Goal: Task Accomplishment & Management: Manage account settings

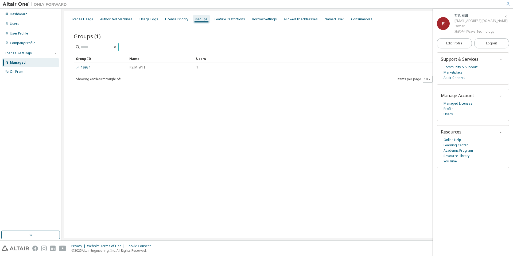
click at [99, 48] on input "text" at bounding box center [96, 46] width 32 height 5
type input "********"
click at [198, 19] on div "Groups" at bounding box center [201, 19] width 12 height 4
click at [79, 15] on div "License Usage" at bounding box center [82, 19] width 27 height 9
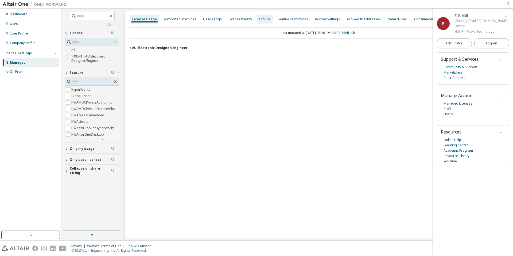
click at [262, 19] on div "Groups" at bounding box center [265, 19] width 12 height 4
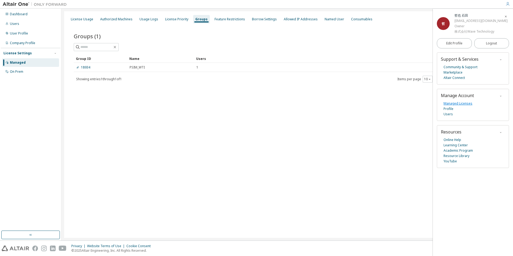
click at [467, 105] on link "Managed Licenses" at bounding box center [458, 103] width 29 height 5
click at [449, 114] on link "Users" at bounding box center [448, 113] width 9 height 5
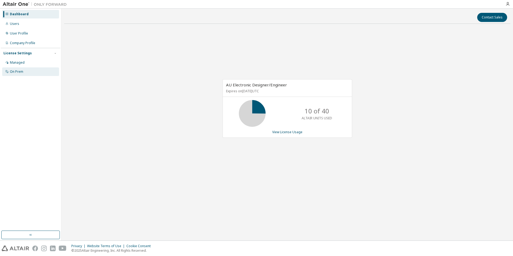
click at [33, 70] on div "On Prem" at bounding box center [30, 71] width 57 height 9
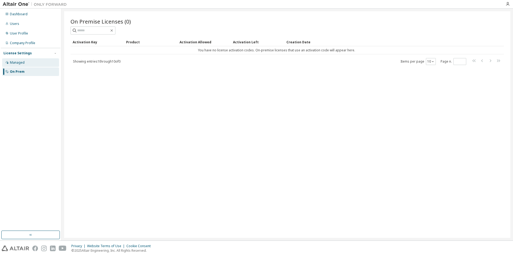
click at [32, 60] on div "Managed" at bounding box center [30, 62] width 57 height 9
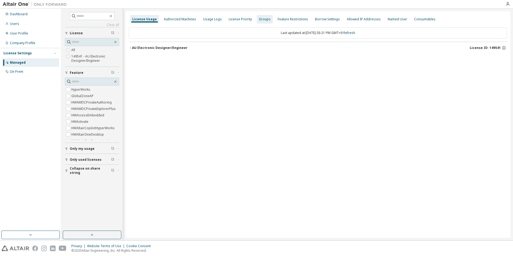
click at [259, 21] on div "Groups" at bounding box center [265, 19] width 12 height 4
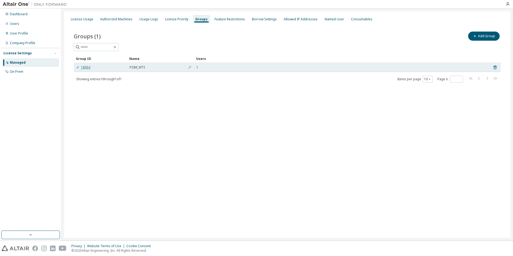
click at [84, 68] on link "18934" at bounding box center [83, 67] width 14 height 4
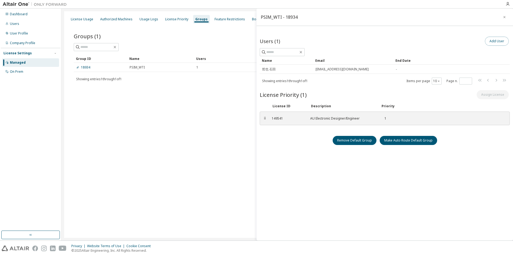
click at [496, 44] on button "Add User" at bounding box center [497, 41] width 24 height 9
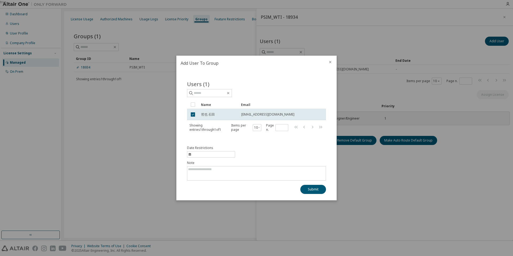
click at [331, 61] on icon "close" at bounding box center [330, 62] width 4 height 4
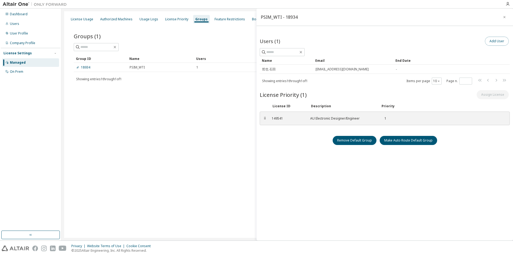
click at [490, 40] on button "Add User" at bounding box center [497, 41] width 24 height 9
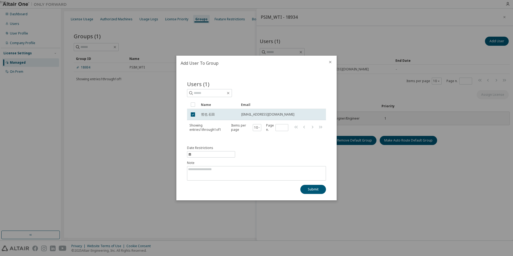
click at [333, 61] on div at bounding box center [330, 63] width 13 height 14
click at [330, 63] on icon "close" at bounding box center [330, 62] width 4 height 4
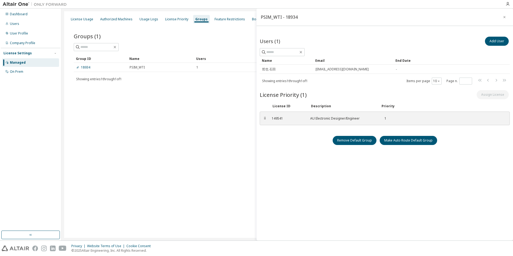
click at [197, 112] on div "License Usage Authorized Machines Usage Logs License Priority Groups Feature Re…" at bounding box center [287, 124] width 446 height 226
click at [503, 17] on icon "button" at bounding box center [505, 17] width 4 height 4
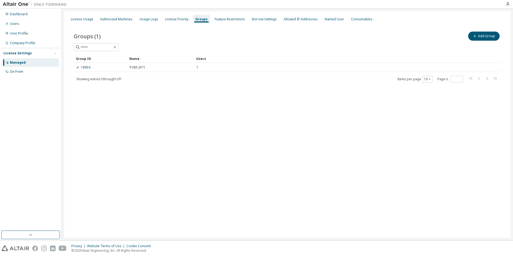
click at [303, 118] on div "License Usage Authorized Machines Usage Logs License Priority Groups Feature Re…" at bounding box center [287, 124] width 446 height 226
click at [436, 109] on div "License Usage Authorized Machines Usage Logs License Priority Groups Feature Re…" at bounding box center [287, 124] width 446 height 226
click at [476, 37] on icon "button" at bounding box center [474, 35] width 3 height 3
click at [504, 18] on icon "button" at bounding box center [505, 17] width 2 height 2
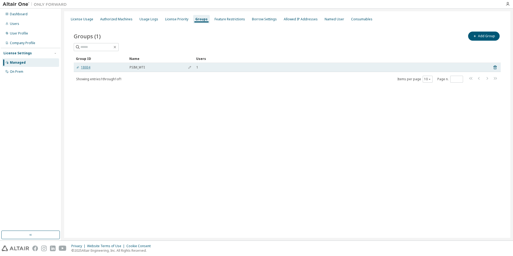
click at [88, 65] on link "18934" at bounding box center [83, 67] width 14 height 4
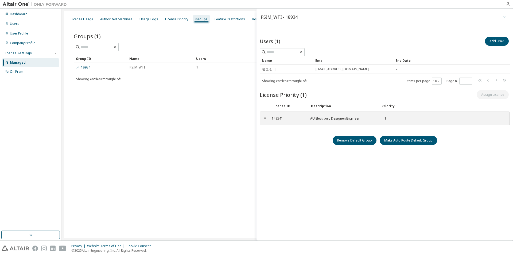
click at [507, 17] on button "button" at bounding box center [505, 17] width 9 height 9
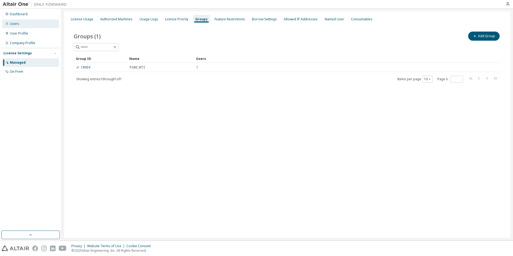
click at [13, 24] on div "Users" at bounding box center [14, 24] width 9 height 4
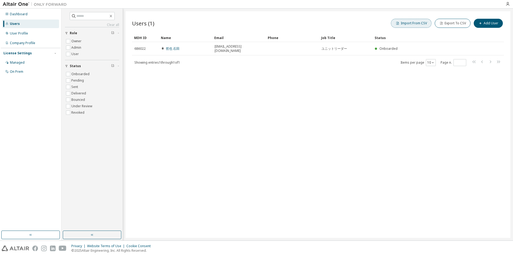
click at [415, 25] on button "Import From CSV" at bounding box center [411, 23] width 41 height 9
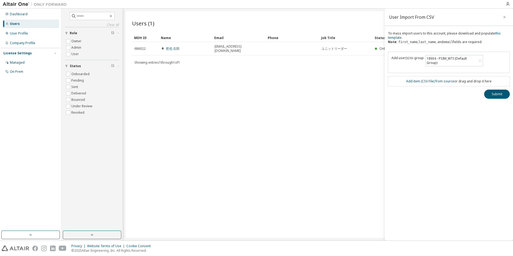
drag, startPoint x: 318, startPoint y: 87, endPoint x: 322, endPoint y: 88, distance: 4.9
click at [318, 87] on div "Users (1) Import From CSV Export To CSV Add User Clear Load Save Save As Field …" at bounding box center [318, 124] width 385 height 226
click at [504, 16] on icon "button" at bounding box center [505, 17] width 4 height 4
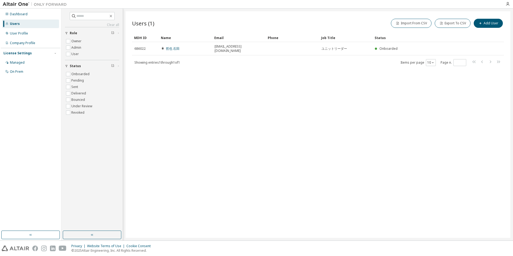
click at [399, 100] on div "Users (1) Import From CSV Export To CSV Add User Clear Load Save Save As Field …" at bounding box center [318, 124] width 385 height 226
click at [488, 27] on button "Add User" at bounding box center [488, 23] width 29 height 9
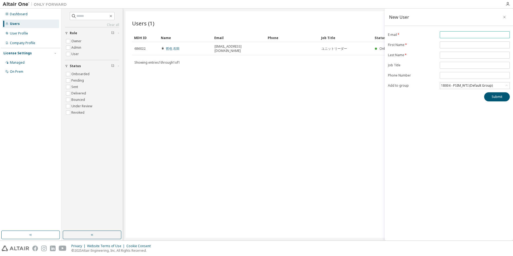
click at [472, 34] on input "email" at bounding box center [474, 35] width 67 height 4
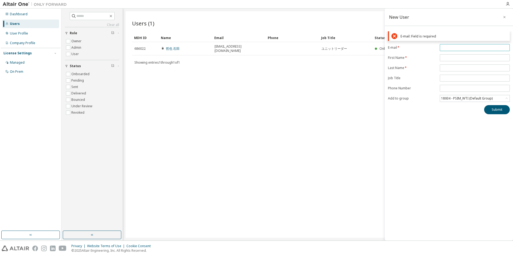
click at [453, 45] on input "email" at bounding box center [474, 47] width 67 height 4
paste input "**********"
type input "**********"
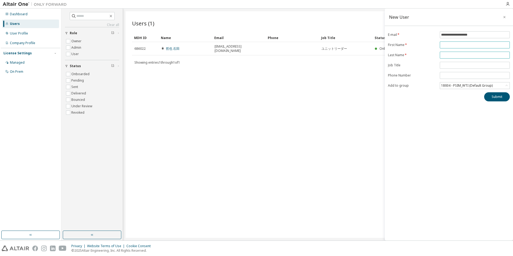
click at [455, 58] on form "**********" at bounding box center [449, 60] width 122 height 58
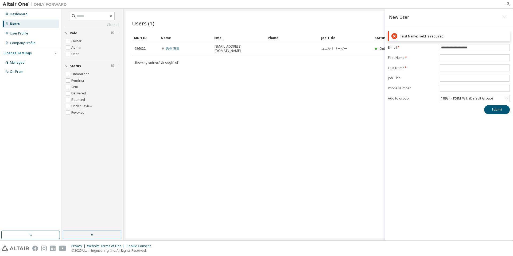
click at [450, 42] on div "**********" at bounding box center [449, 72] width 128 height 83
click at [449, 55] on span at bounding box center [475, 57] width 70 height 7
click at [451, 56] on input "text" at bounding box center [474, 58] width 67 height 4
click at [506, 16] on icon "button" at bounding box center [505, 17] width 4 height 4
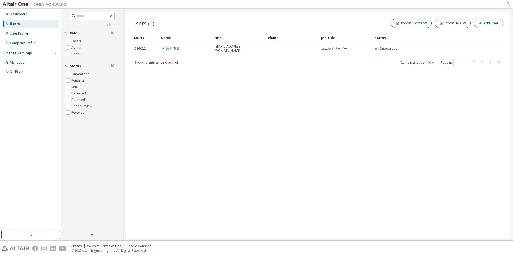
click at [494, 22] on button "Add User" at bounding box center [488, 23] width 29 height 9
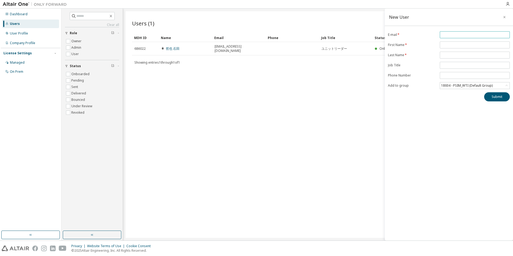
click at [457, 36] on input "email" at bounding box center [474, 35] width 67 height 4
type input "**********"
click at [460, 45] on input "text" at bounding box center [474, 45] width 67 height 4
type input "****"
type input "********"
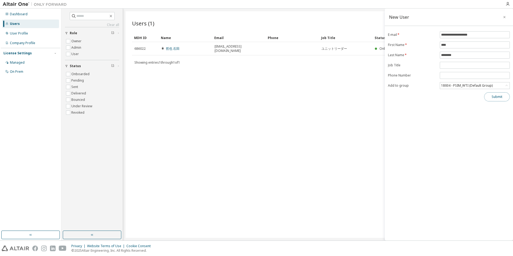
click at [494, 100] on button "Submit" at bounding box center [497, 96] width 26 height 9
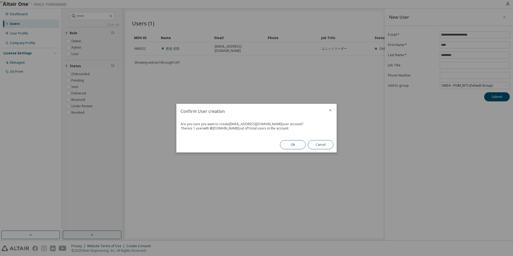
click at [292, 144] on button "Ok" at bounding box center [293, 144] width 26 height 9
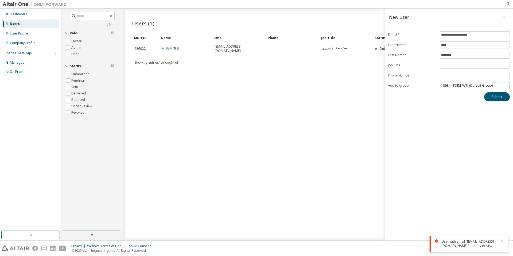
click at [509, 86] on icon at bounding box center [506, 85] width 5 height 5
click at [407, 117] on div "**********" at bounding box center [449, 125] width 128 height 232
click at [502, 240] on icon "button" at bounding box center [502, 241] width 3 height 3
click at [503, 16] on icon "button" at bounding box center [505, 17] width 4 height 4
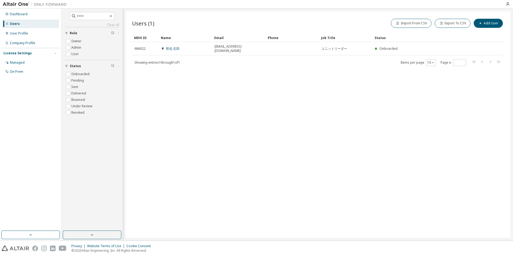
click at [470, 125] on div "Users (1) Import From CSV Export To CSV Add User Clear Load Save Save As Field …" at bounding box center [318, 124] width 385 height 226
click at [467, 132] on div "Users (1) Import From CSV Export To CSV Add User Clear Load Save Save As Field …" at bounding box center [318, 124] width 385 height 226
click at [373, 110] on div "Users (1) Import From CSV Export To CSV Add User Clear Load Save Save As Field …" at bounding box center [318, 124] width 385 height 226
click at [508, 3] on icon "button" at bounding box center [508, 4] width 4 height 4
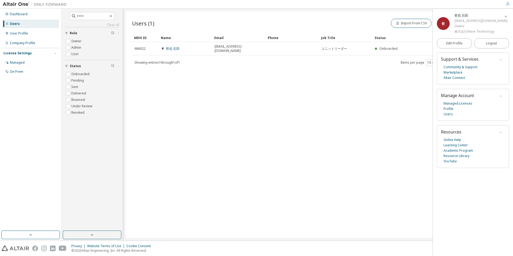
click at [355, 167] on div "Users (1) Import From CSV Export To CSV Add User Clear Load Save Save As Field …" at bounding box center [318, 124] width 385 height 226
click at [374, 127] on div "Users (1) Import From CSV Export To CSV Add User Clear Load Save Save As Field …" at bounding box center [318, 124] width 385 height 226
click at [506, 14] on icon "button" at bounding box center [506, 16] width 3 height 4
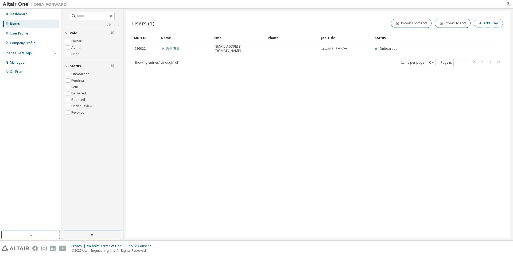
click at [493, 25] on button "Add User" at bounding box center [488, 23] width 29 height 9
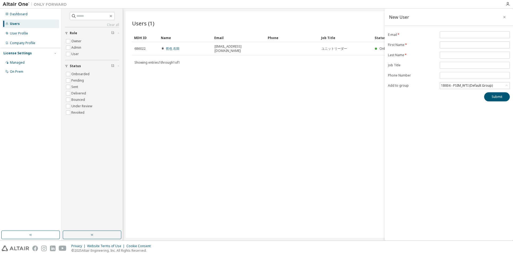
click at [440, 125] on div "New User E-mail * First Name * Last Name * Job Title Phone Number Add to group …" at bounding box center [449, 125] width 128 height 232
click at [228, 116] on div "Users (1) Import From CSV Export To CSV Add User Clear Load Save Save As Field …" at bounding box center [318, 124] width 385 height 226
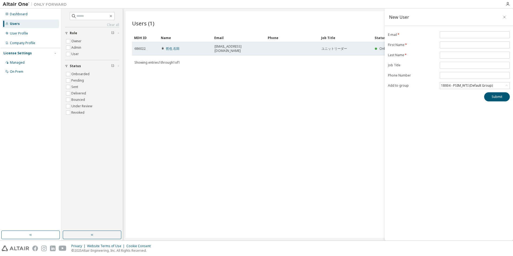
click at [230, 46] on span "ishida.tetsuya@wti.jp" at bounding box center [239, 48] width 49 height 9
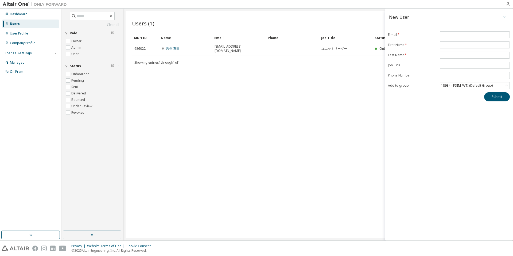
click at [508, 18] on button "button" at bounding box center [505, 17] width 9 height 9
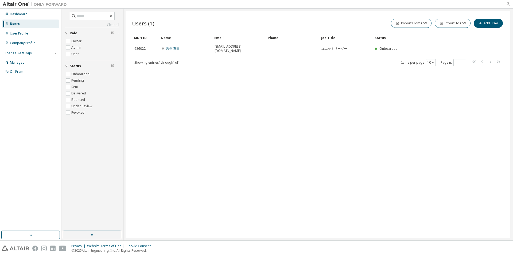
click at [508, 5] on icon "button" at bounding box center [508, 4] width 4 height 4
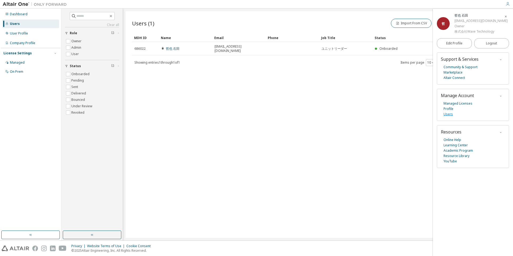
click at [448, 115] on link "Users" at bounding box center [448, 113] width 9 height 5
click at [445, 114] on link "Users" at bounding box center [448, 113] width 9 height 5
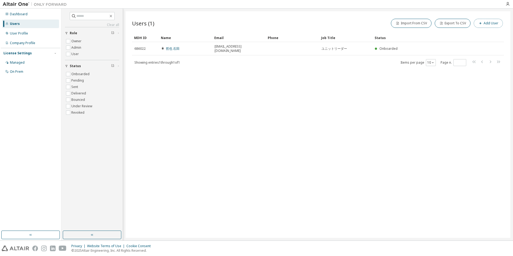
click at [484, 25] on button "Add User" at bounding box center [488, 23] width 29 height 9
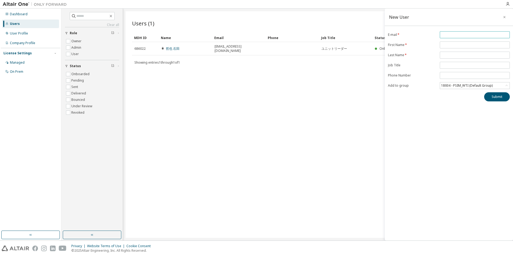
click at [478, 33] on input "email" at bounding box center [474, 35] width 67 height 4
type input "**********"
click at [466, 46] on input "text" at bounding box center [474, 45] width 67 height 4
type input "****"
click at [467, 53] on span at bounding box center [475, 55] width 70 height 7
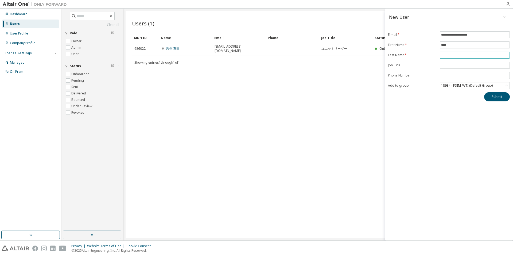
click at [467, 58] on span at bounding box center [475, 55] width 70 height 7
click at [467, 55] on input "text" at bounding box center [474, 55] width 67 height 4
type input "********"
click at [469, 113] on div "**********" at bounding box center [449, 125] width 128 height 232
click at [489, 94] on button "Submit" at bounding box center [497, 96] width 26 height 9
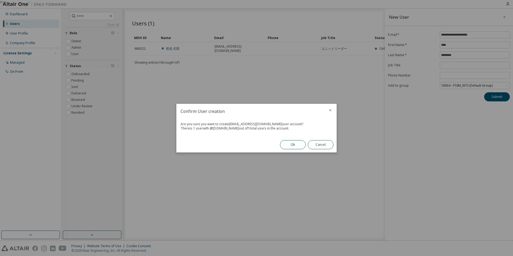
click at [298, 147] on button "Ok" at bounding box center [293, 144] width 26 height 9
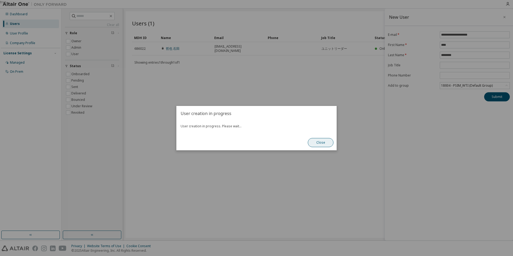
click at [324, 142] on button "Close" at bounding box center [321, 142] width 26 height 9
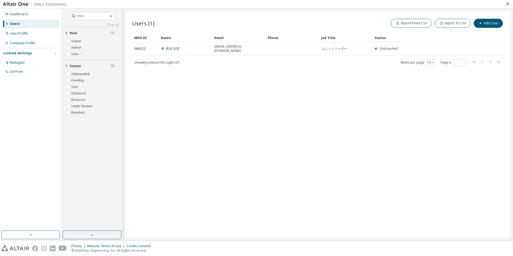
click at [467, 209] on div "Users (1) Import From CSV Export To CSV Add User Clear Load Save Save As Field …" at bounding box center [318, 124] width 385 height 226
click at [301, 179] on div "Users (1) Import From CSV Export To CSV Add User Clear Load Save Save As Field …" at bounding box center [318, 124] width 385 height 226
click at [212, 133] on div "Users (1) Import From CSV Export To CSV Add User Clear Load Save Save As Field …" at bounding box center [318, 124] width 385 height 226
click at [354, 109] on div "Users (1) Import From CSV Export To CSV Add User Clear Load Save Save As Field …" at bounding box center [318, 124] width 385 height 226
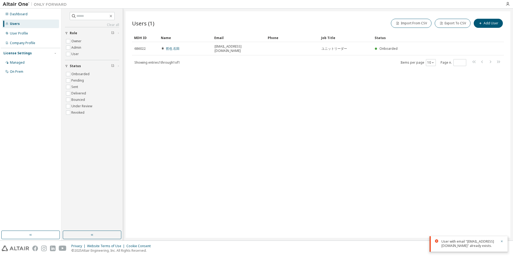
click at [357, 106] on div "Users (1) Import From CSV Export To CSV Add User Clear Load Save Save As Field …" at bounding box center [318, 124] width 385 height 226
click at [214, 112] on div "Users (1) Import From CSV Export To CSV Add User Clear Load Save Save As Field …" at bounding box center [318, 124] width 385 height 226
click at [13, 52] on div "License Settings" at bounding box center [17, 53] width 28 height 4
click at [10, 52] on div "License Settings" at bounding box center [17, 53] width 28 height 4
click at [21, 13] on div "Dashboard" at bounding box center [19, 14] width 18 height 4
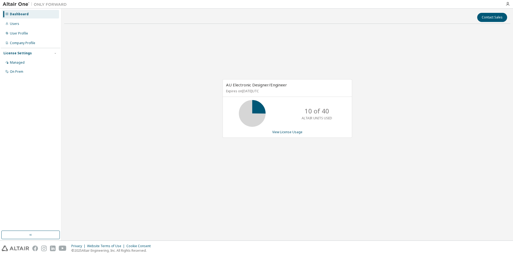
click at [17, 14] on div "Dashboard" at bounding box center [19, 14] width 19 height 4
click at [16, 23] on div "Users" at bounding box center [14, 24] width 9 height 4
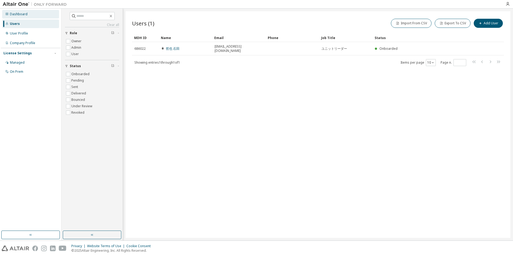
click at [17, 15] on div "Dashboard" at bounding box center [19, 14] width 18 height 4
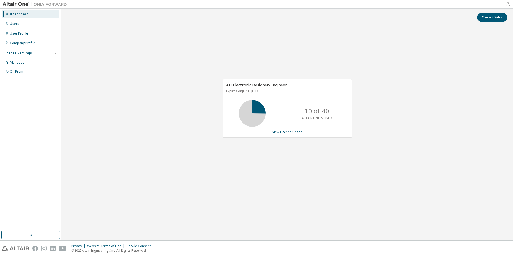
click at [20, 54] on div "License Settings" at bounding box center [17, 53] width 28 height 4
click at [18, 52] on div "License Settings" at bounding box center [17, 53] width 28 height 4
click at [21, 62] on div "Managed" at bounding box center [17, 62] width 15 height 4
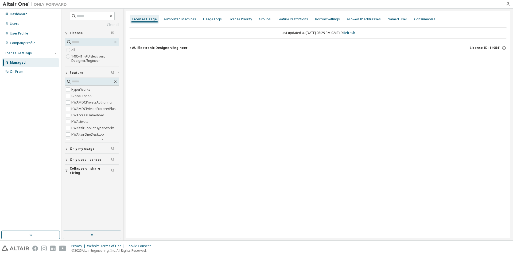
click at [80, 56] on label "149541 - AU Electronic Designer/Engineer" at bounding box center [95, 58] width 48 height 11
click at [23, 71] on div "On Prem" at bounding box center [16, 72] width 13 height 4
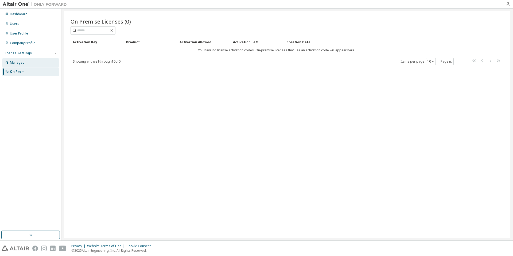
click at [26, 64] on div "Managed" at bounding box center [30, 62] width 57 height 9
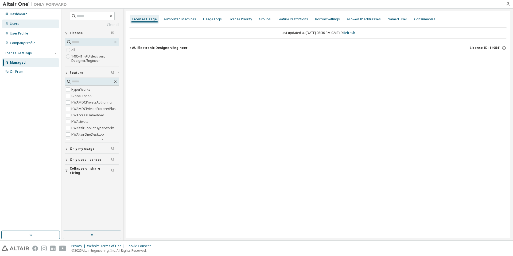
click at [16, 24] on div "Users" at bounding box center [14, 24] width 9 height 4
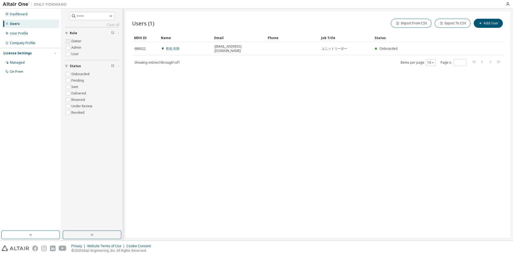
click at [75, 41] on label "Owner" at bounding box center [76, 41] width 11 height 6
click at [391, 113] on div "Users (1) Import From CSV Export To CSV Add User Clear Load Save Save As Field …" at bounding box center [318, 124] width 385 height 226
click at [72, 85] on label "Sent" at bounding box center [75, 87] width 8 height 6
click at [75, 86] on label "Sent" at bounding box center [75, 87] width 8 height 6
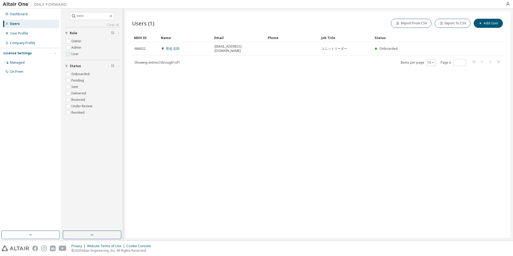
click at [77, 54] on label "User" at bounding box center [75, 54] width 9 height 6
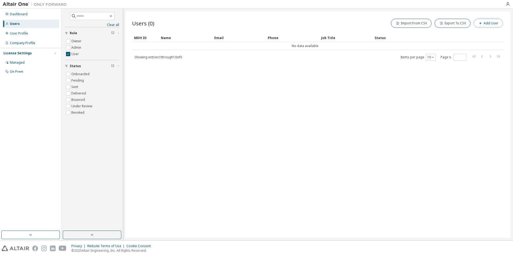
click at [491, 20] on button "Add User" at bounding box center [488, 23] width 29 height 9
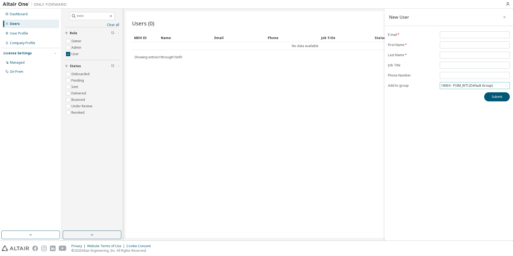
click at [462, 86] on div "18934 - PSIM_WTI (Default Group)" at bounding box center [467, 86] width 53 height 6
click at [454, 101] on li "(No Group)" at bounding box center [475, 100] width 68 height 7
click at [467, 34] on input "email" at bounding box center [474, 35] width 67 height 4
type input "**********"
click at [468, 41] on form "**********" at bounding box center [449, 60] width 122 height 58
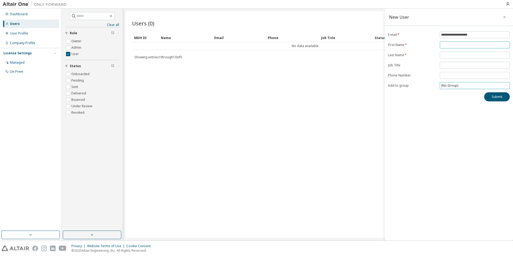
click at [468, 44] on input "text" at bounding box center [474, 45] width 67 height 4
type input "****"
click at [463, 55] on input "text" at bounding box center [474, 55] width 67 height 4
type input "********"
click at [466, 132] on div "**********" at bounding box center [449, 125] width 128 height 232
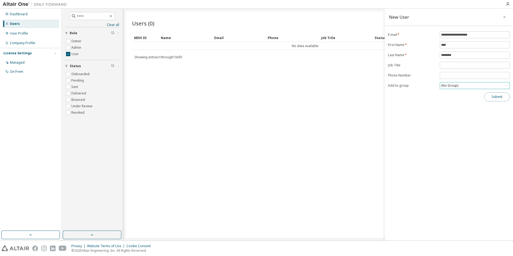
click at [501, 95] on button "Submit" at bounding box center [497, 96] width 26 height 9
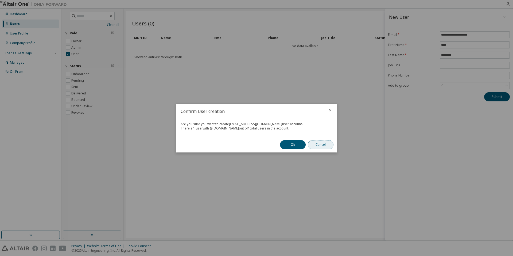
drag, startPoint x: 323, startPoint y: 148, endPoint x: 322, endPoint y: 144, distance: 3.4
click at [322, 144] on button "Cancel" at bounding box center [321, 144] width 26 height 9
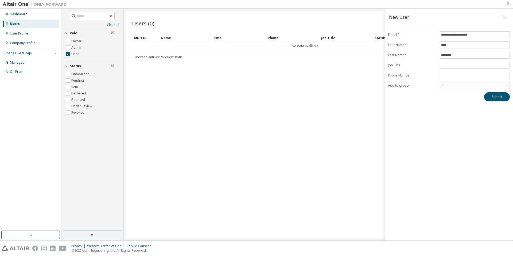
drag, startPoint x: 332, startPoint y: 134, endPoint x: 508, endPoint y: 3, distance: 219.3
click at [508, 3] on icon "button" at bounding box center [508, 4] width 4 height 4
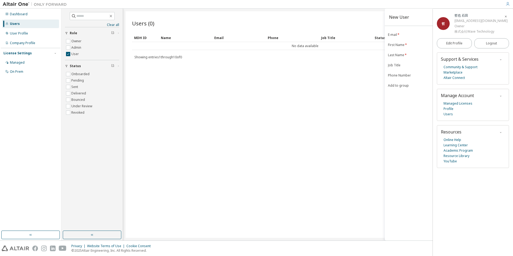
click at [410, 171] on div "**********" at bounding box center [449, 125] width 128 height 232
click at [508, 15] on span "button" at bounding box center [505, 16] width 5 height 9
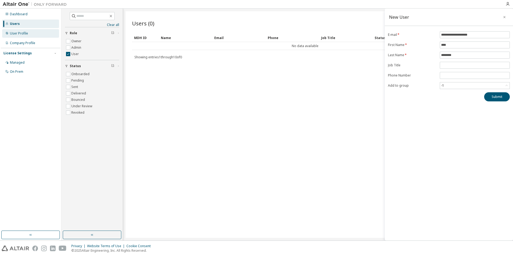
click at [25, 33] on div "User Profile" at bounding box center [19, 33] width 18 height 4
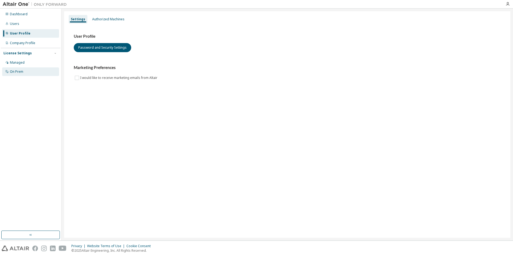
click at [27, 72] on div "On Prem" at bounding box center [30, 71] width 57 height 9
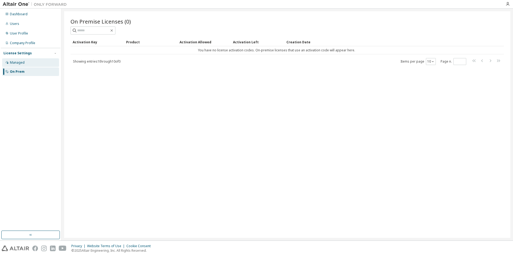
click at [33, 59] on div "Managed" at bounding box center [30, 62] width 57 height 9
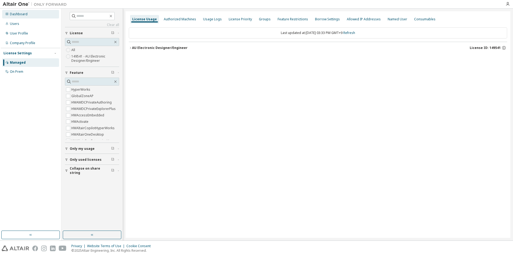
click at [20, 14] on div "Dashboard" at bounding box center [19, 14] width 18 height 4
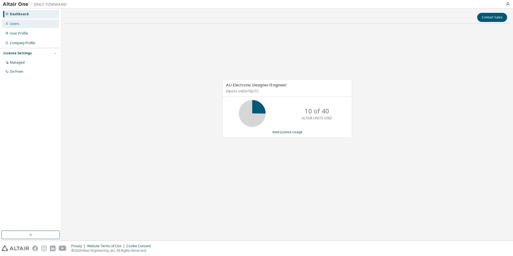
click at [18, 22] on div "Users" at bounding box center [14, 24] width 9 height 4
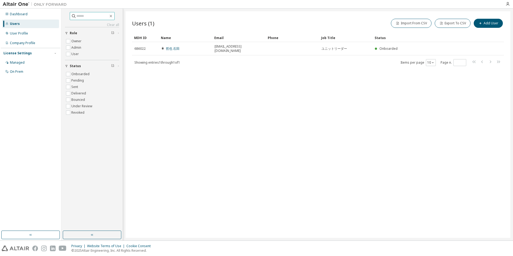
click at [89, 19] on span at bounding box center [92, 16] width 45 height 8
click at [89, 17] on input "text" at bounding box center [92, 15] width 32 height 5
type input "********"
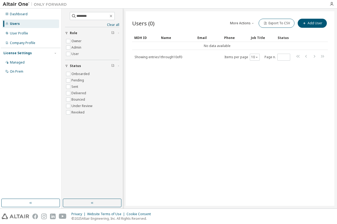
click at [23, 150] on div "Dashboard Users User Profile Company Profile License Settings Managed On Prem" at bounding box center [31, 103] width 60 height 189
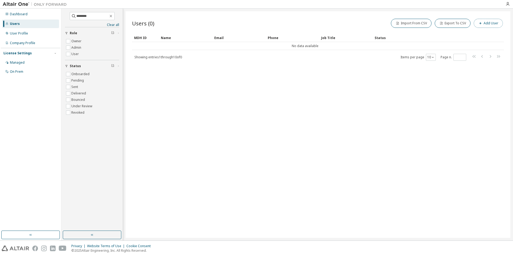
click at [486, 23] on button "Add User" at bounding box center [488, 23] width 29 height 9
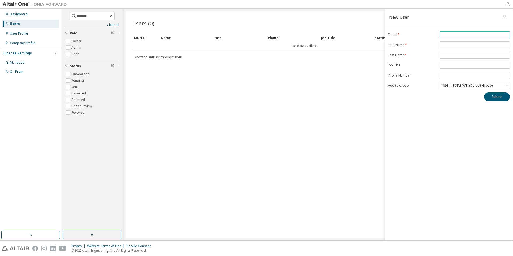
click at [464, 36] on input "email" at bounding box center [474, 35] width 67 height 4
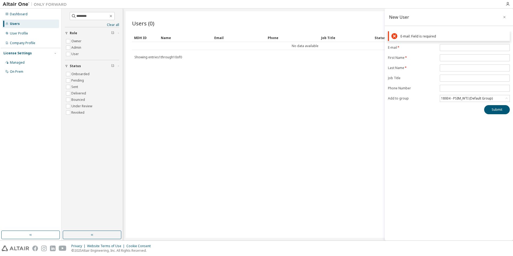
click at [310, 20] on div "Users (0) Import From CSV Export To CSV Add User" at bounding box center [318, 23] width 372 height 11
click at [452, 48] on input "email" at bounding box center [474, 47] width 67 height 4
paste input "**********"
type input "**********"
click at [453, 56] on form "**********" at bounding box center [449, 73] width 122 height 58
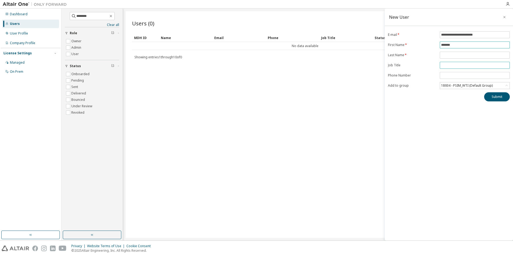
type input "*******"
type input "*********"
click at [498, 94] on button "Submit" at bounding box center [497, 96] width 26 height 9
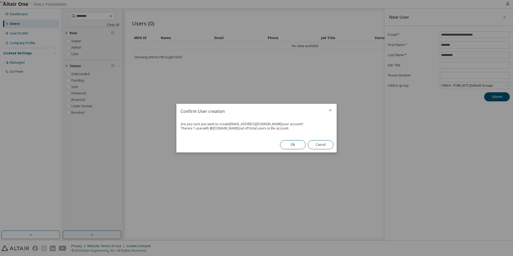
click at [293, 142] on button "Ok" at bounding box center [293, 144] width 26 height 9
click at [324, 143] on button "Close" at bounding box center [321, 144] width 26 height 9
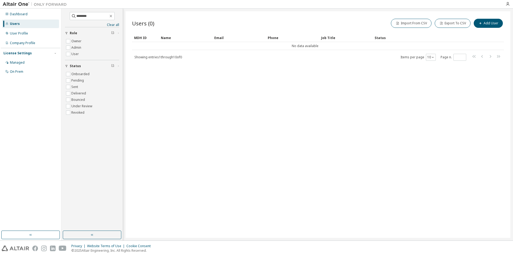
click at [324, 143] on div "Users (0) Import From CSV Export To CSV Add User Clear Load Save Save As Field …" at bounding box center [318, 124] width 385 height 226
click at [81, 43] on label "Owner" at bounding box center [76, 41] width 11 height 6
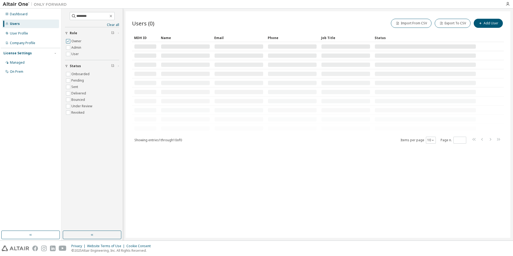
click at [81, 43] on label "Owner" at bounding box center [76, 41] width 11 height 6
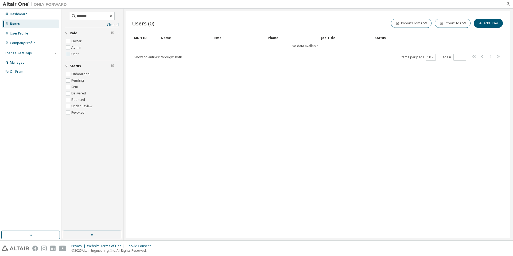
click at [75, 52] on label "User" at bounding box center [75, 54] width 9 height 6
click at [73, 49] on label "Admin" at bounding box center [76, 47] width 11 height 6
click at [74, 41] on label "Owner" at bounding box center [76, 41] width 11 height 6
drag, startPoint x: 97, startPoint y: 16, endPoint x: 38, endPoint y: 14, distance: 58.8
click at [38, 14] on div "Dashboard Users User Profile Company Profile License Settings Managed On Prem *…" at bounding box center [256, 125] width 513 height 232
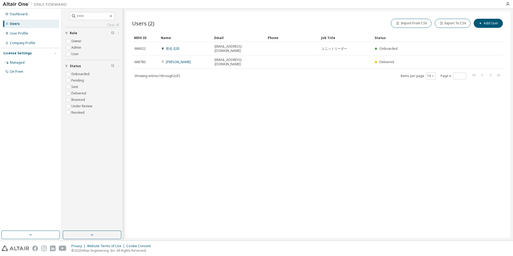
click at [211, 105] on div "Users (2) Import From CSV Export To CSV Add User Clear Load Save Save As Field …" at bounding box center [318, 124] width 385 height 226
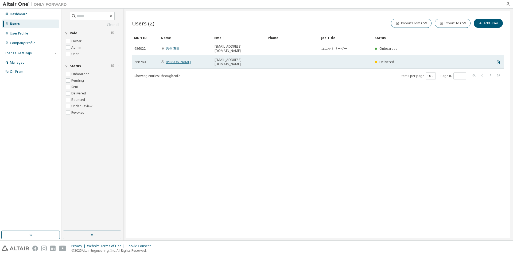
click at [177, 60] on link "[PERSON_NAME]" at bounding box center [178, 62] width 25 height 5
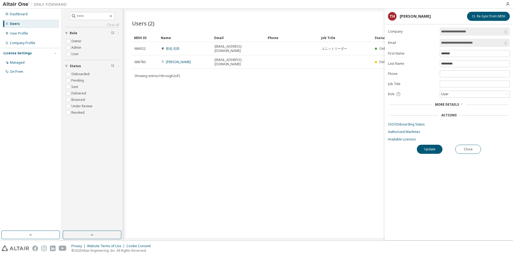
drag, startPoint x: 177, startPoint y: 54, endPoint x: 311, endPoint y: 75, distance: 135.6
click at [311, 75] on div "Users (2) Import From CSV Export To CSV Add User Clear Load Save Save As Field …" at bounding box center [318, 124] width 385 height 226
click at [317, 153] on div "Users (2) Import From CSV Export To CSV Add User Clear Load Save Save As Field …" at bounding box center [318, 124] width 385 height 226
click at [291, 124] on div "Users (2) Import From CSV Export To CSV Add User Clear Load Save Save As Field …" at bounding box center [318, 124] width 385 height 226
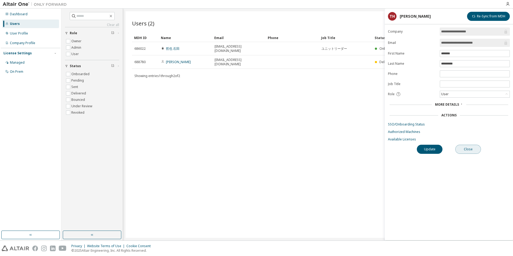
click at [465, 148] on button "Close" at bounding box center [469, 149] width 26 height 9
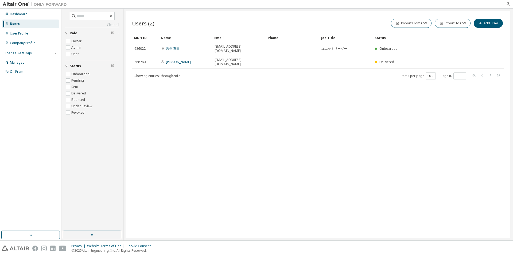
click at [306, 155] on div "Users (2) Import From CSV Export To CSV Add User Clear Load Save Save As Field …" at bounding box center [318, 124] width 385 height 226
